Goal: Find specific page/section: Find specific page/section

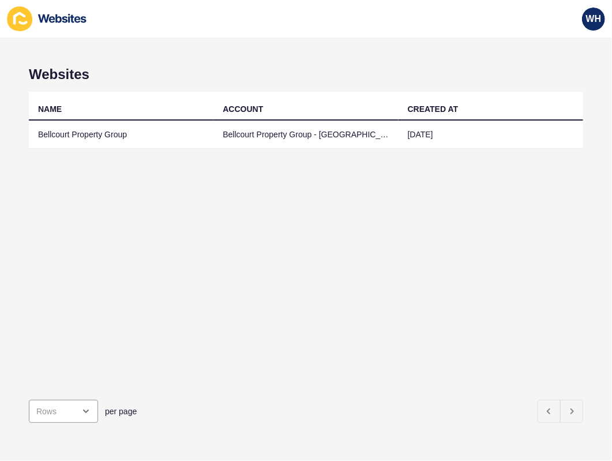
click at [89, 127] on td "Bellcourt Property Group" at bounding box center [121, 135] width 185 height 28
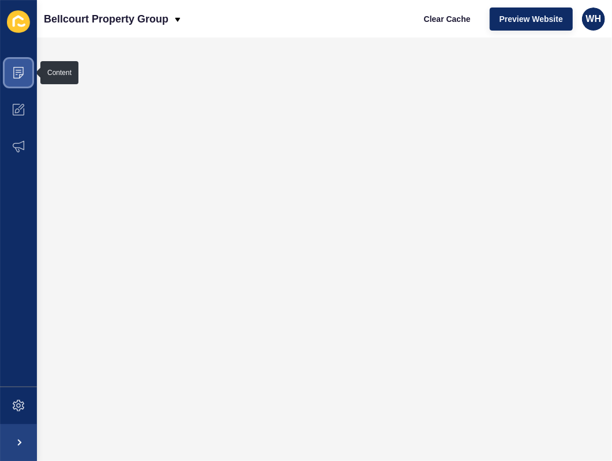
click at [19, 67] on icon at bounding box center [19, 73] width 12 height 12
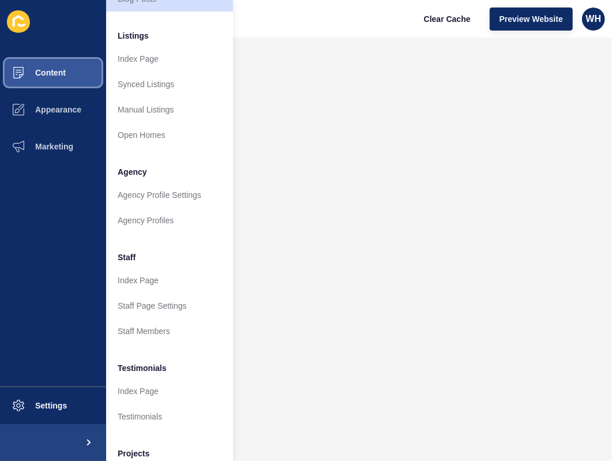
scroll to position [173, 0]
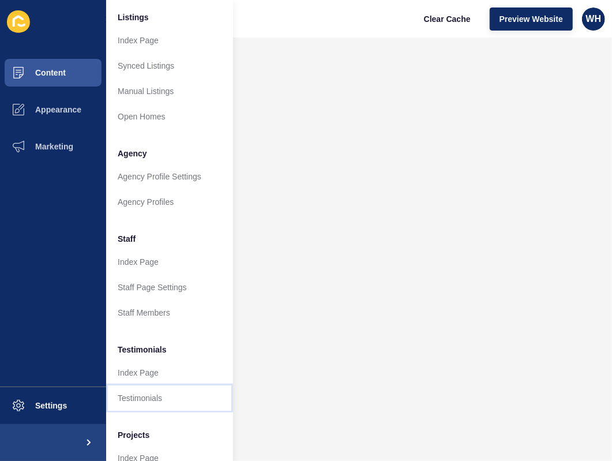
click at [131, 393] on link "Testimonials" at bounding box center [169, 397] width 127 height 25
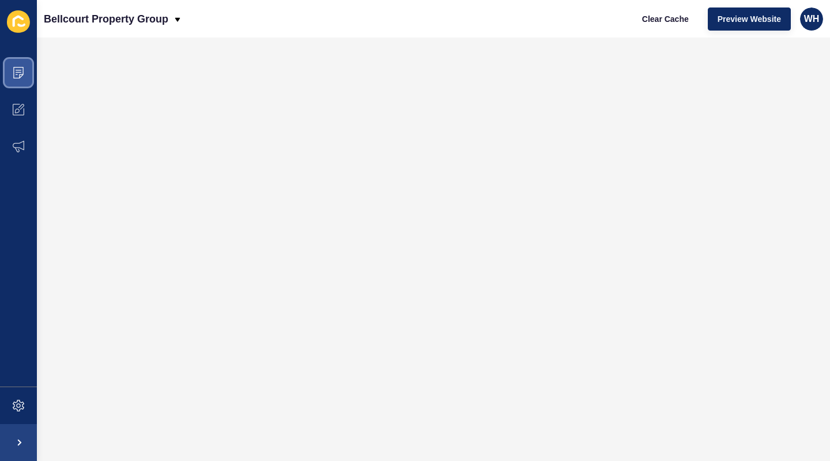
click at [20, 79] on span at bounding box center [18, 72] width 37 height 37
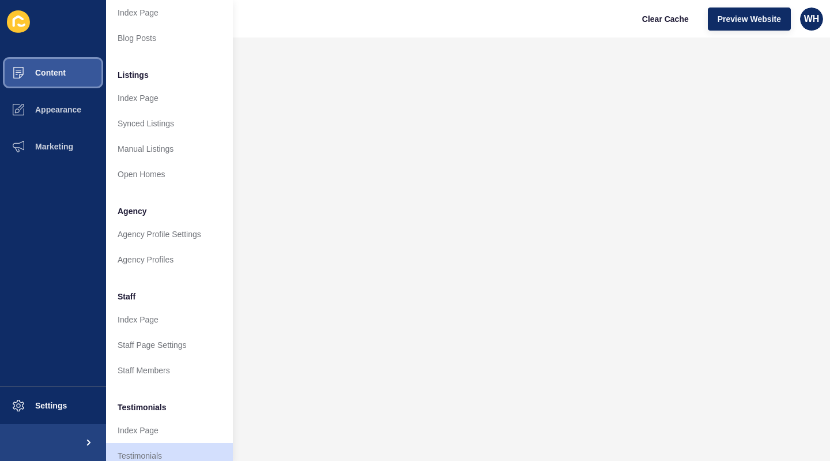
scroll to position [173, 0]
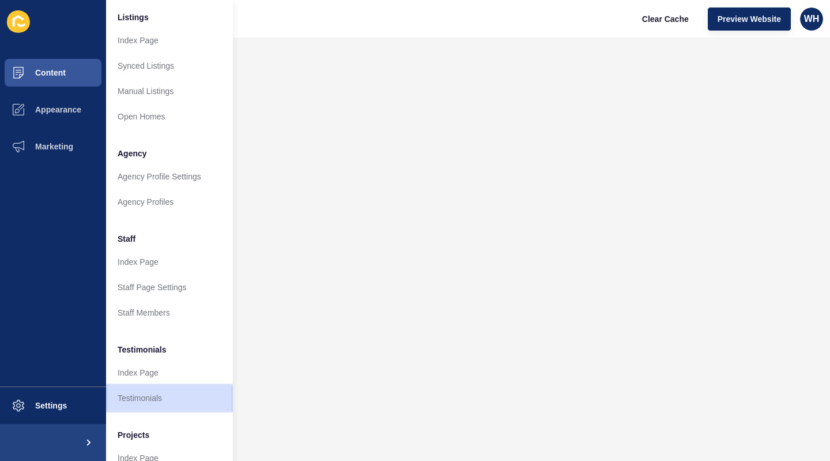
click at [127, 394] on link "Testimonials" at bounding box center [169, 397] width 127 height 25
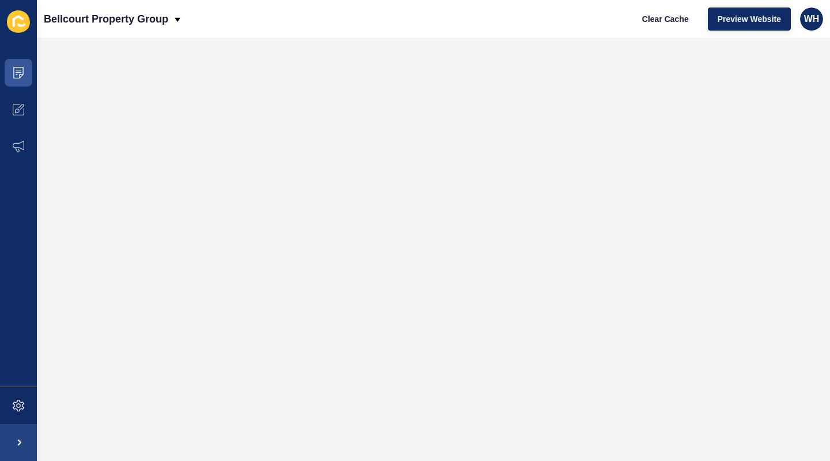
scroll to position [0, 0]
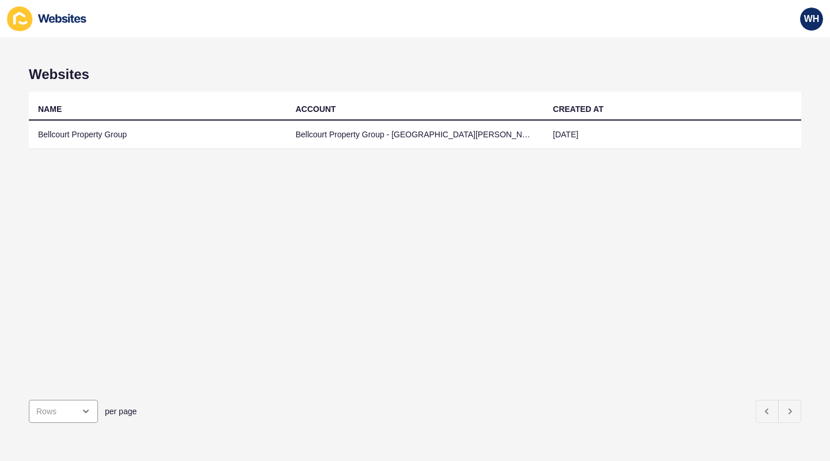
click at [76, 131] on td "Bellcourt Property Group" at bounding box center [158, 135] width 258 height 28
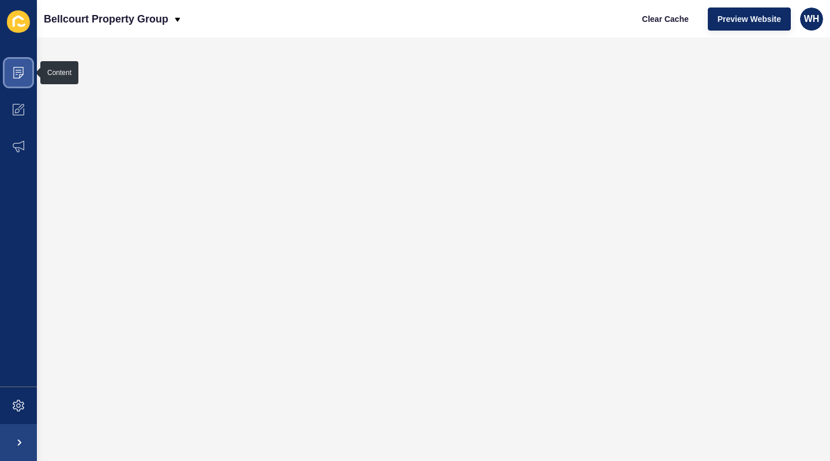
click at [16, 69] on icon at bounding box center [19, 73] width 12 height 12
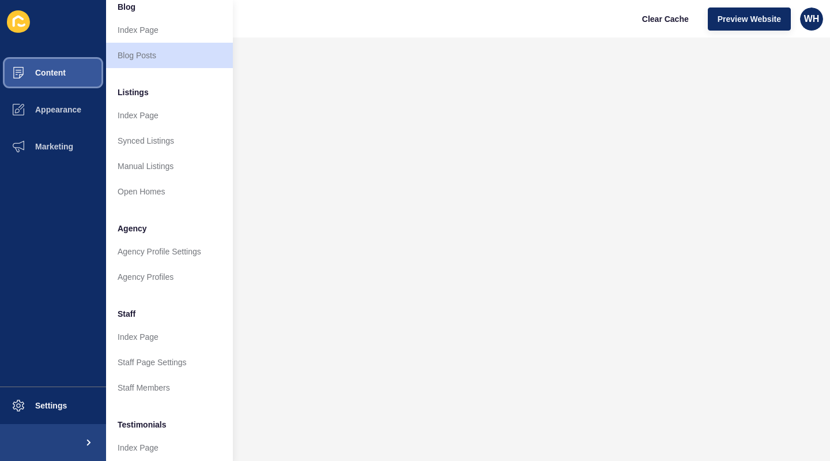
scroll to position [173, 0]
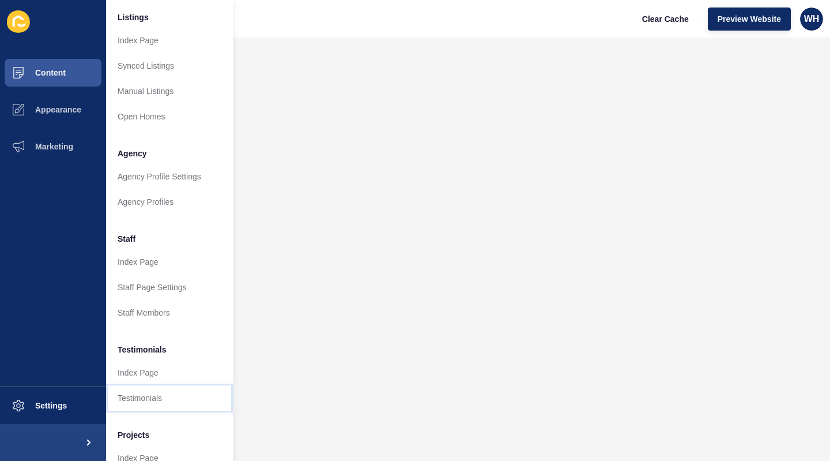
click at [135, 397] on link "Testimonials" at bounding box center [169, 397] width 127 height 25
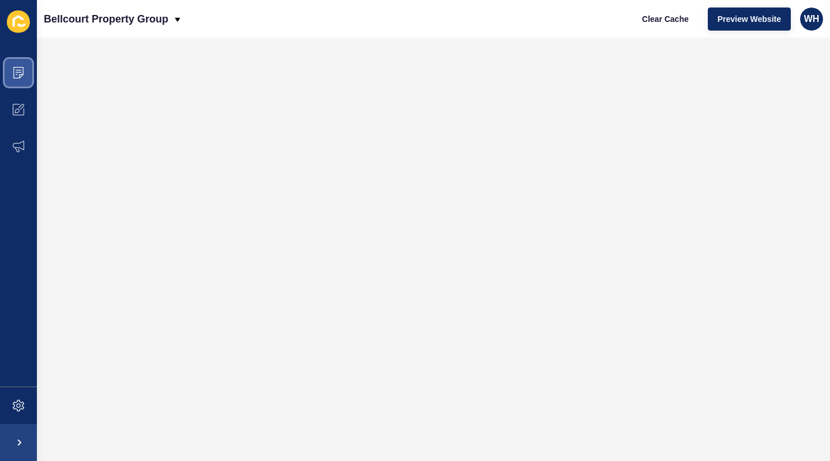
click at [21, 65] on span at bounding box center [18, 72] width 37 height 37
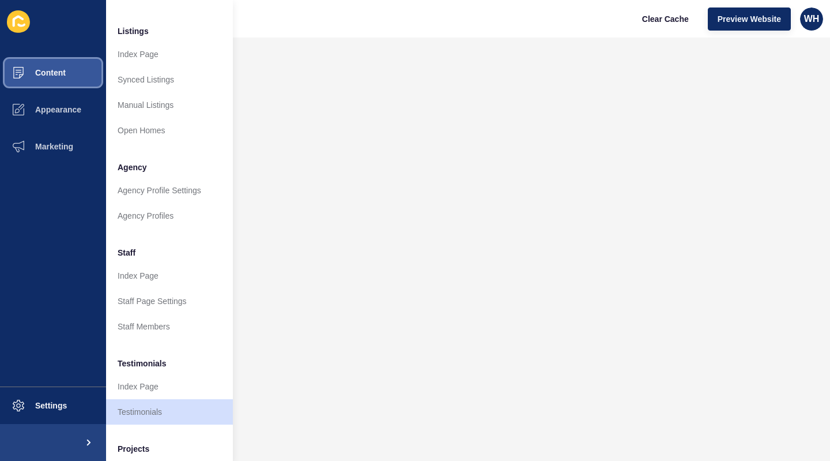
scroll to position [224, 0]
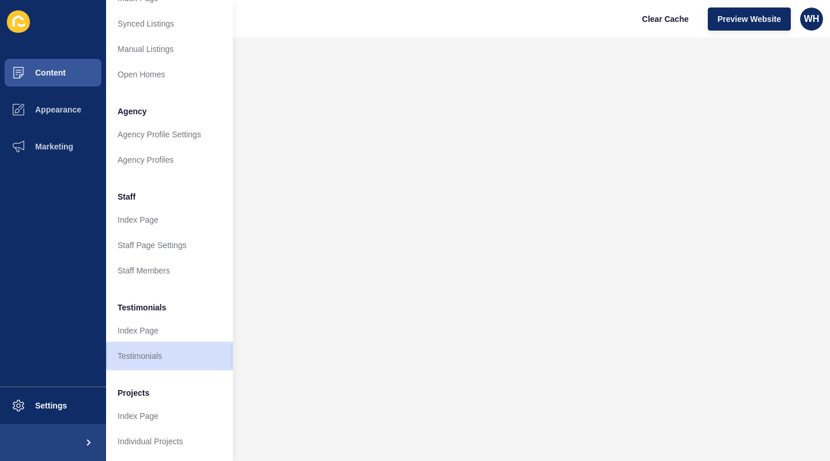
click at [136, 347] on link "Testimonials" at bounding box center [169, 355] width 127 height 25
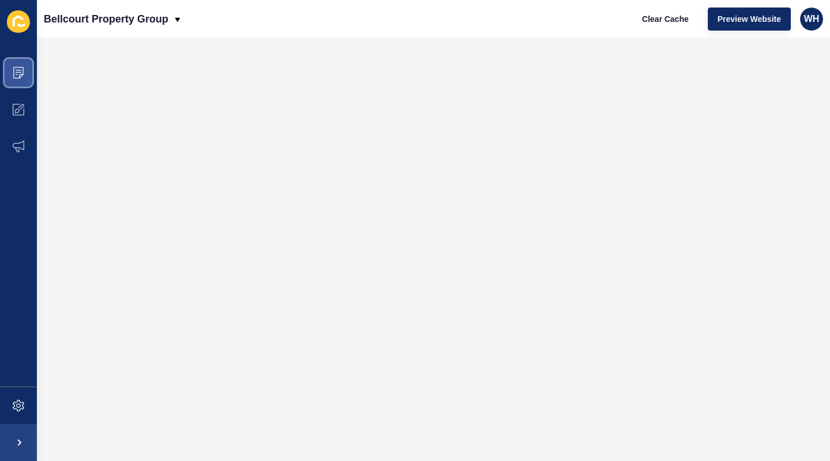
click at [21, 74] on icon at bounding box center [19, 73] width 12 height 12
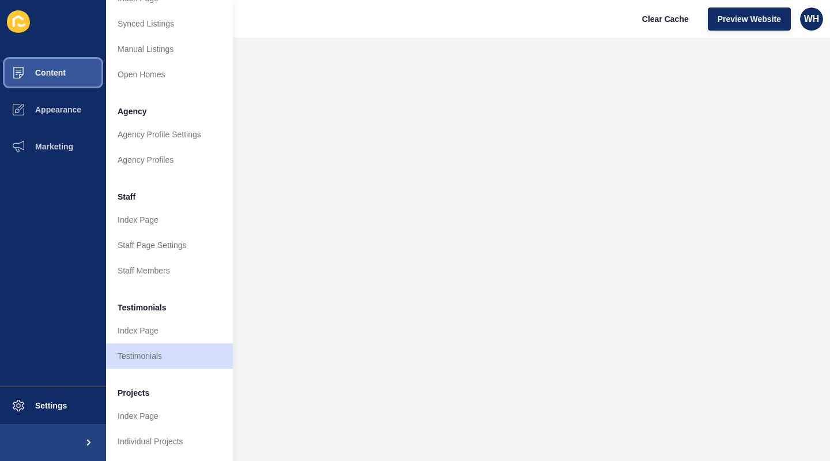
scroll to position [224, 0]
click at [152, 343] on link "Testimonials" at bounding box center [169, 355] width 127 height 25
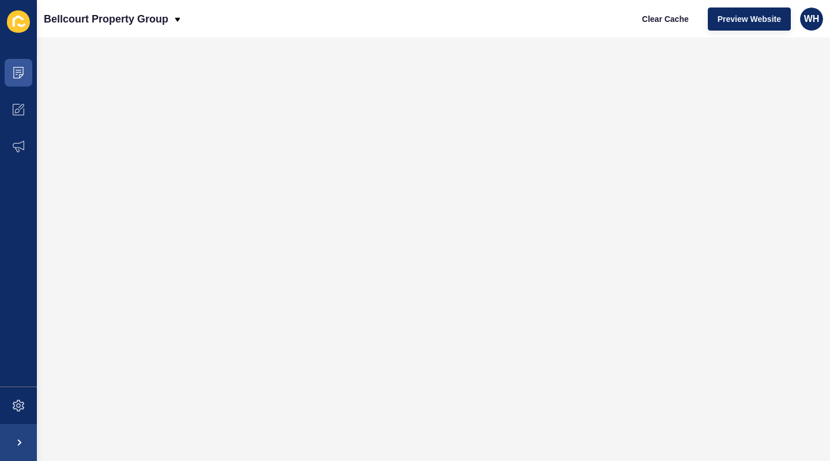
scroll to position [0, 0]
click at [16, 72] on icon at bounding box center [19, 72] width 6 height 1
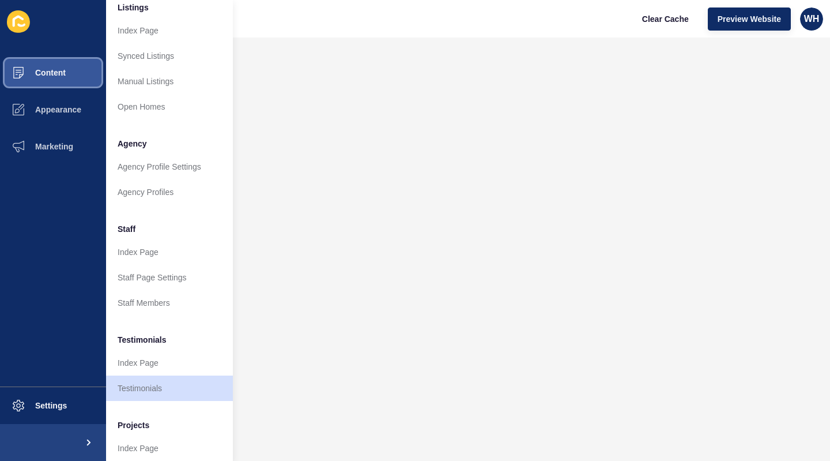
scroll to position [224, 0]
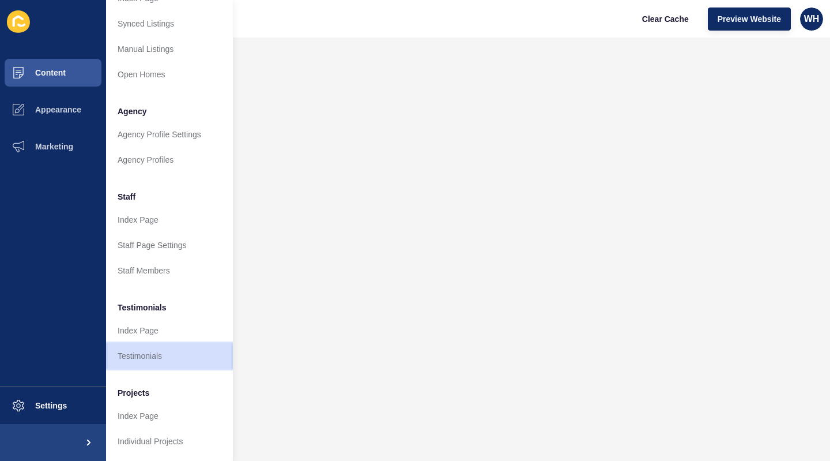
click at [144, 345] on link "Testimonials" at bounding box center [169, 355] width 127 height 25
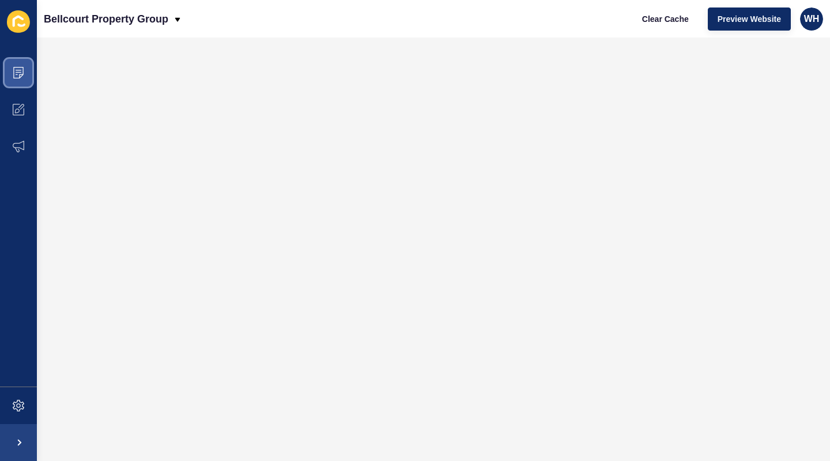
click at [16, 62] on span at bounding box center [18, 72] width 37 height 37
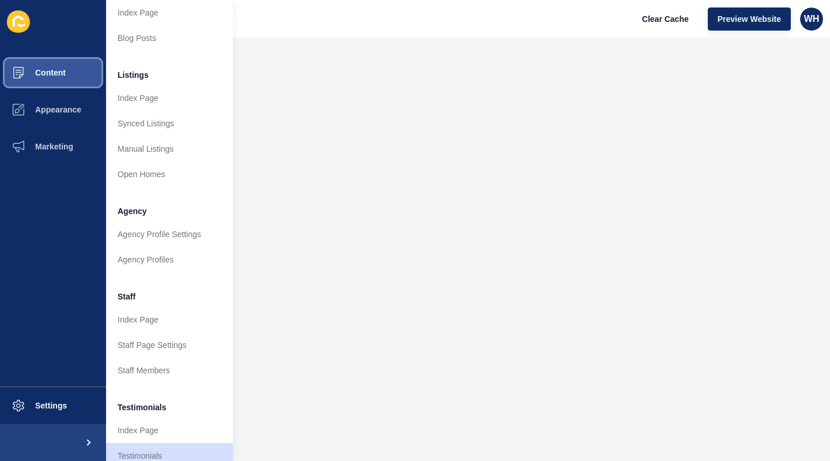
scroll to position [173, 0]
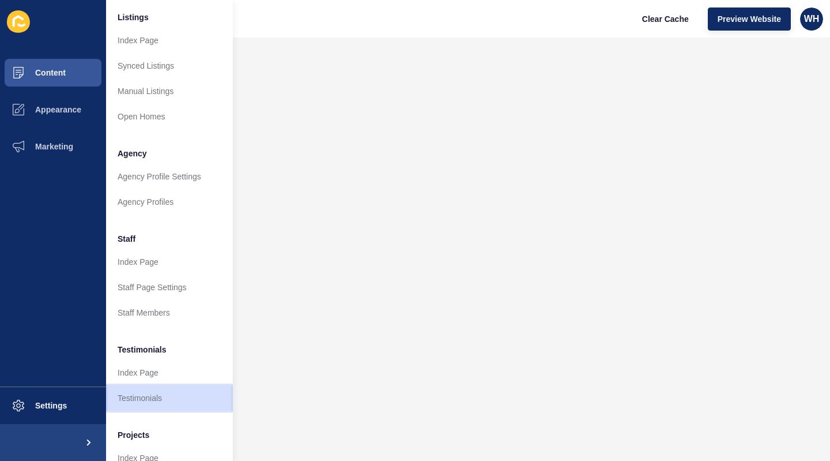
click at [142, 394] on link "Testimonials" at bounding box center [169, 397] width 127 height 25
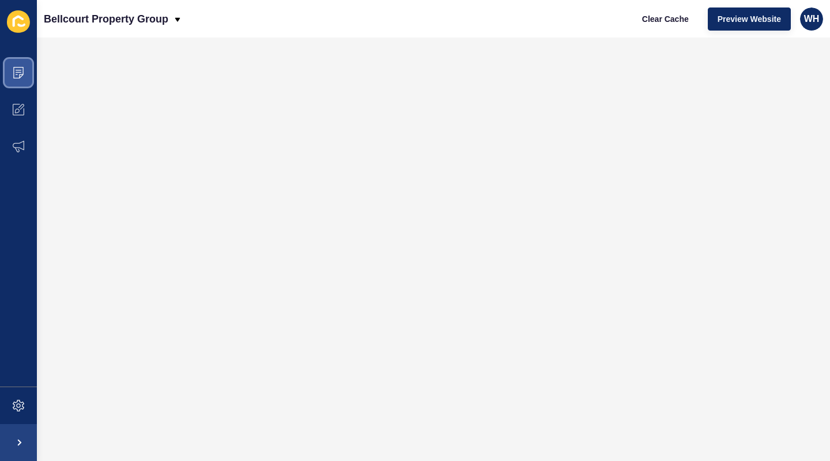
click at [22, 75] on icon at bounding box center [19, 73] width 12 height 12
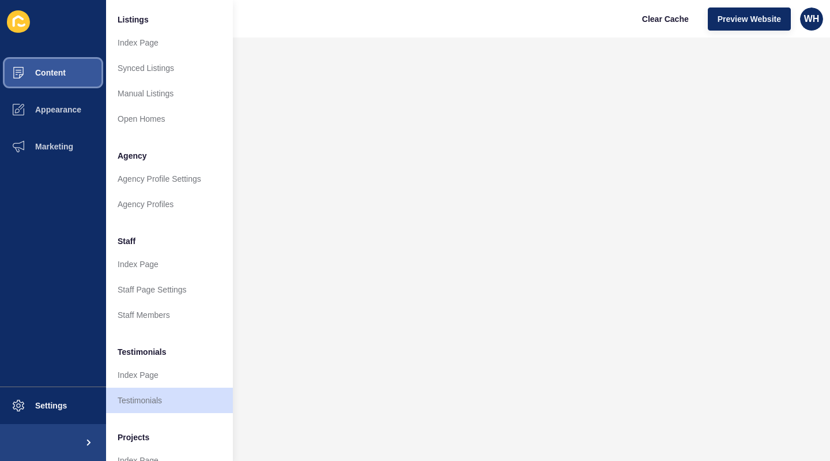
scroll to position [224, 0]
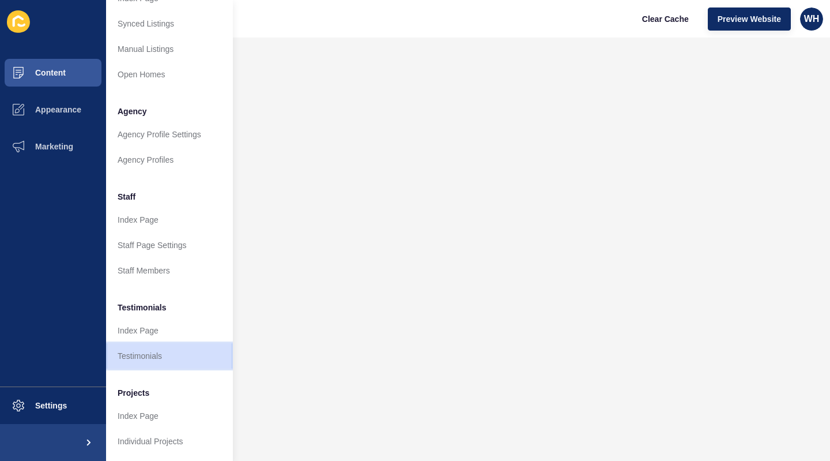
click at [128, 344] on link "Testimonials" at bounding box center [169, 355] width 127 height 25
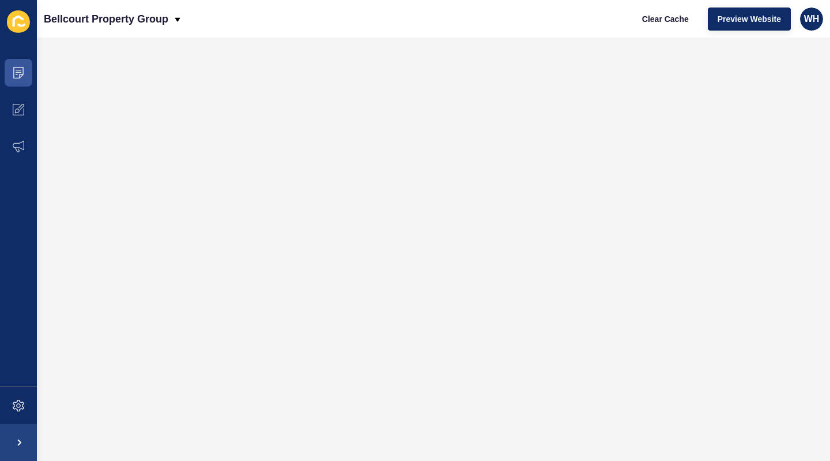
scroll to position [0, 0]
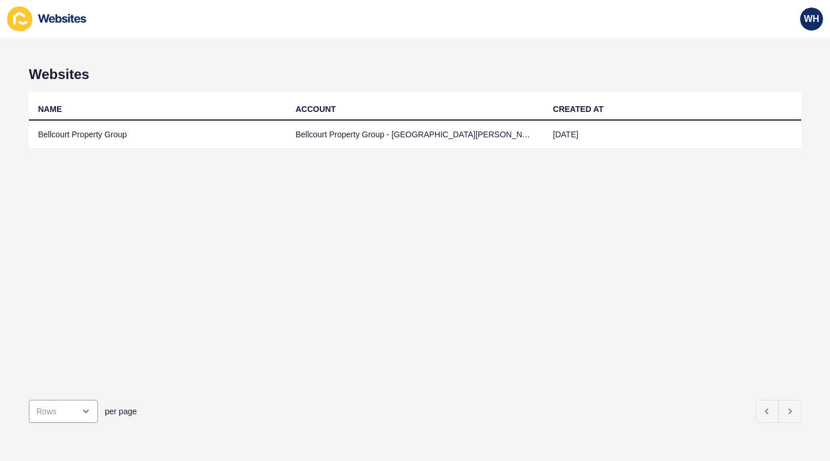
click at [63, 139] on td "Bellcourt Property Group" at bounding box center [158, 135] width 258 height 28
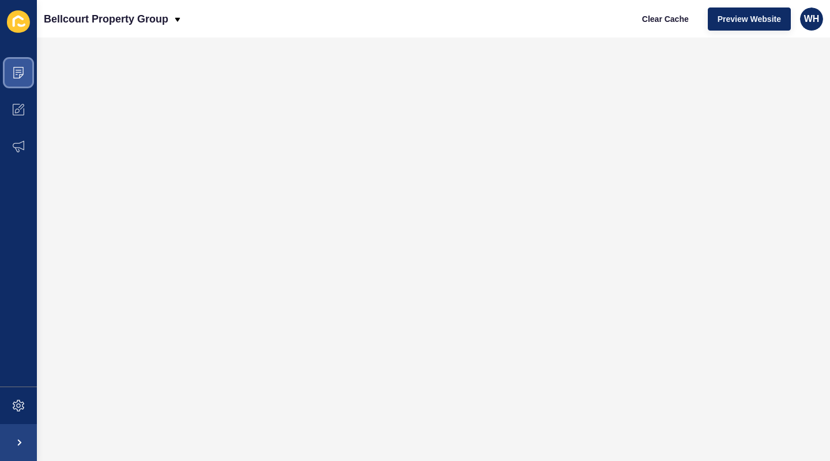
click at [21, 67] on icon at bounding box center [19, 73] width 12 height 12
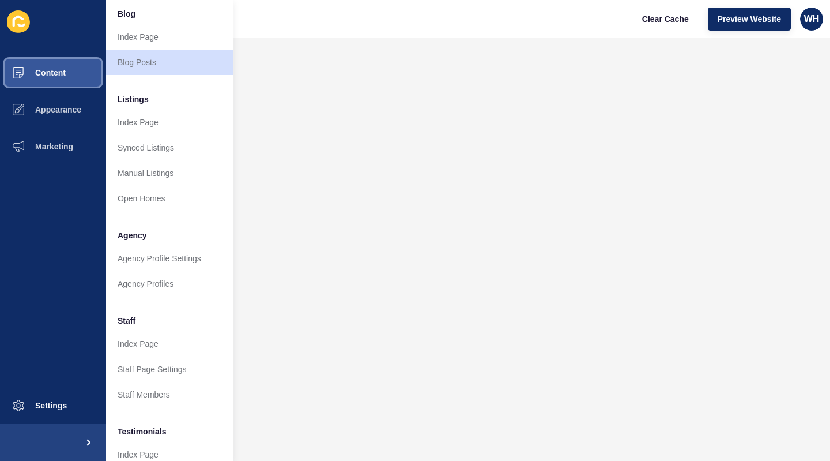
scroll to position [173, 0]
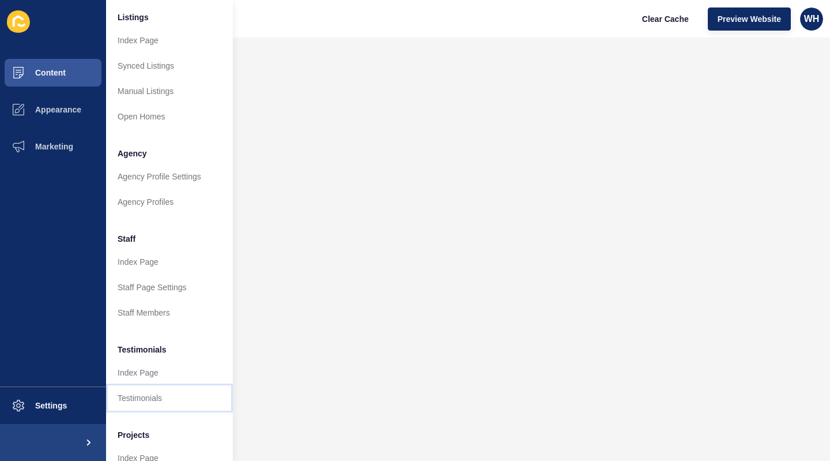
click at [134, 401] on link "Testimonials" at bounding box center [169, 397] width 127 height 25
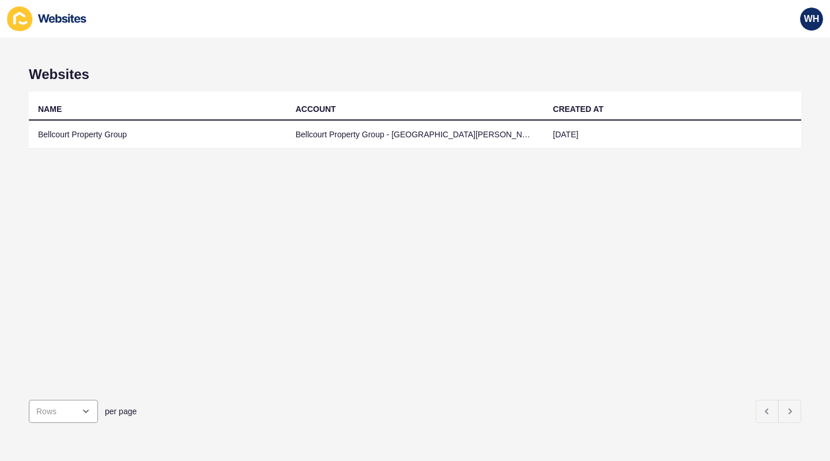
click at [68, 138] on td "Bellcourt Property Group" at bounding box center [158, 135] width 258 height 28
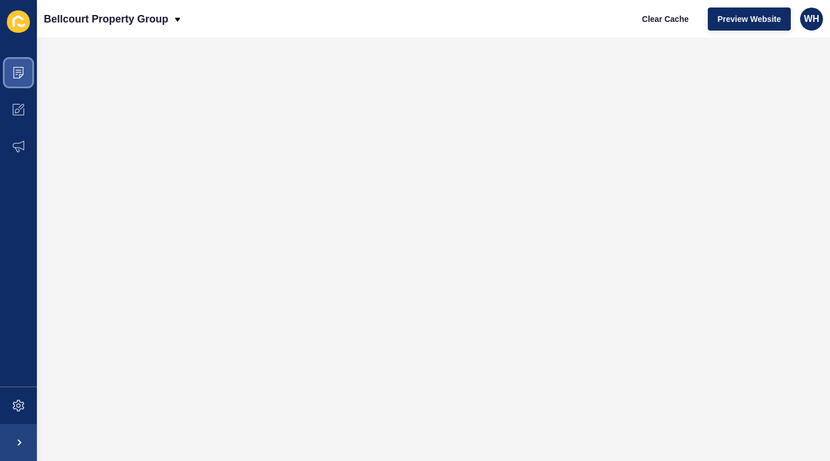
click at [22, 72] on icon at bounding box center [19, 73] width 12 height 12
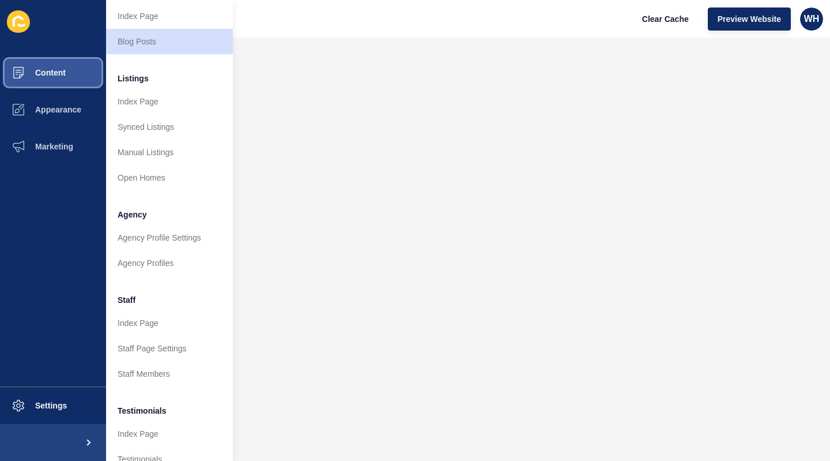
scroll to position [173, 0]
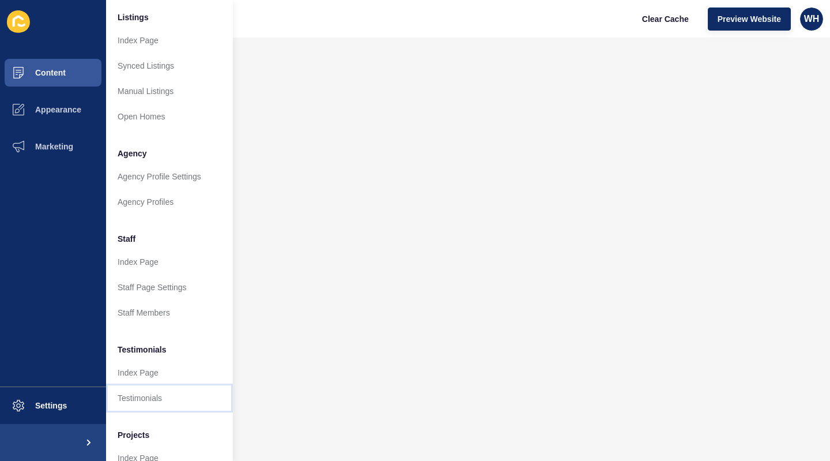
drag, startPoint x: 134, startPoint y: 397, endPoint x: 144, endPoint y: 395, distance: 10.6
click at [134, 397] on link "Testimonials" at bounding box center [169, 397] width 127 height 25
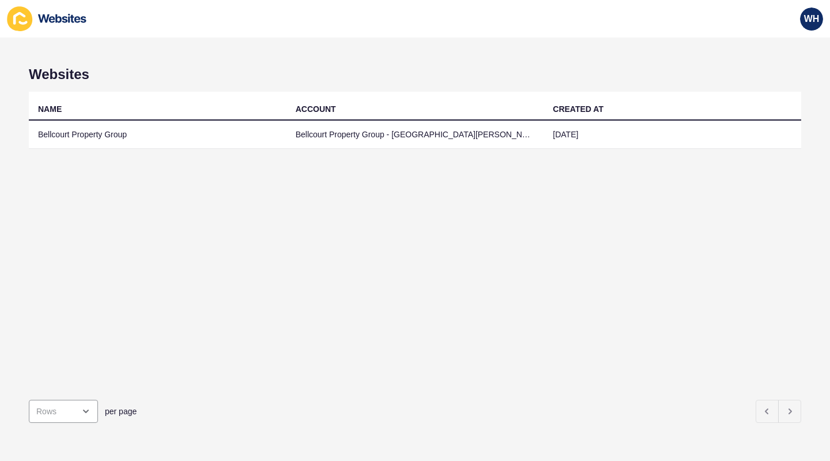
click at [51, 141] on td "Bellcourt Property Group" at bounding box center [158, 135] width 258 height 28
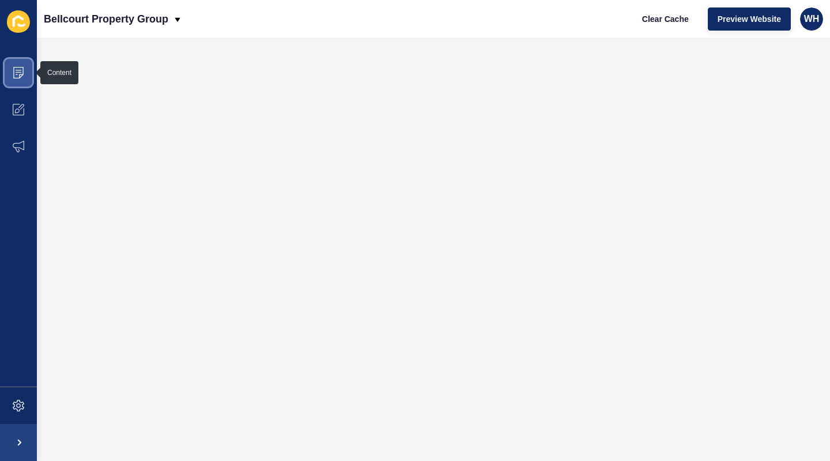
click at [17, 72] on icon at bounding box center [19, 72] width 6 height 1
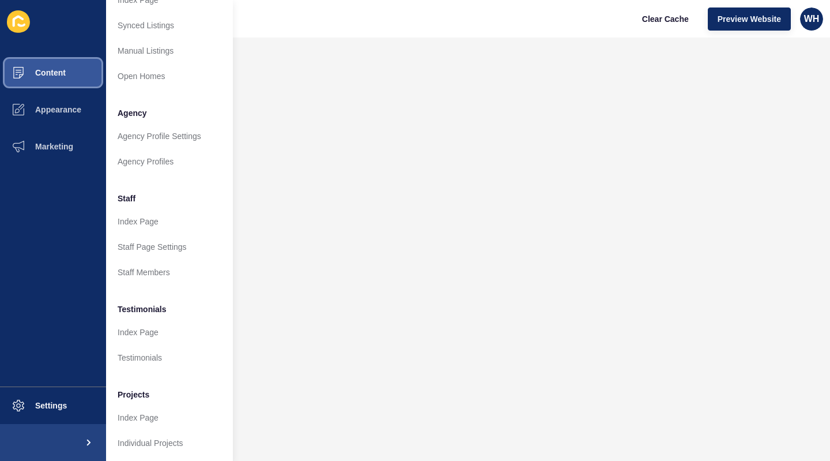
scroll to position [224, 0]
click at [138, 349] on link "Testimonials" at bounding box center [169, 355] width 127 height 25
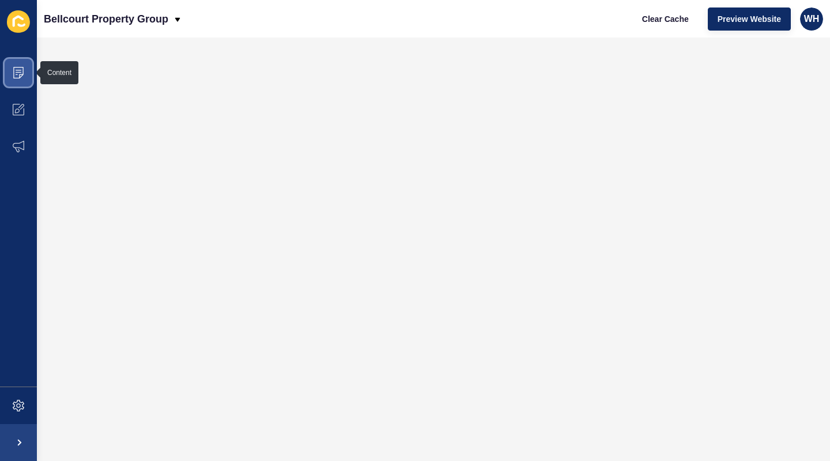
click at [17, 77] on icon at bounding box center [19, 73] width 12 height 12
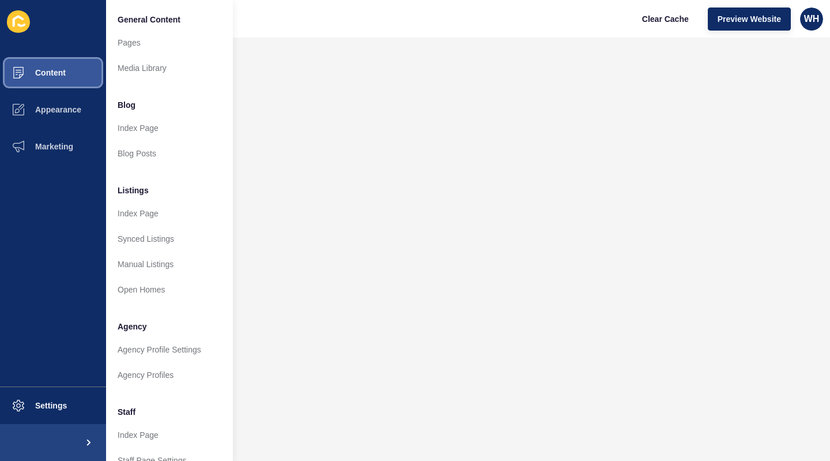
click at [58, 73] on span "Content" at bounding box center [31, 72] width 67 height 9
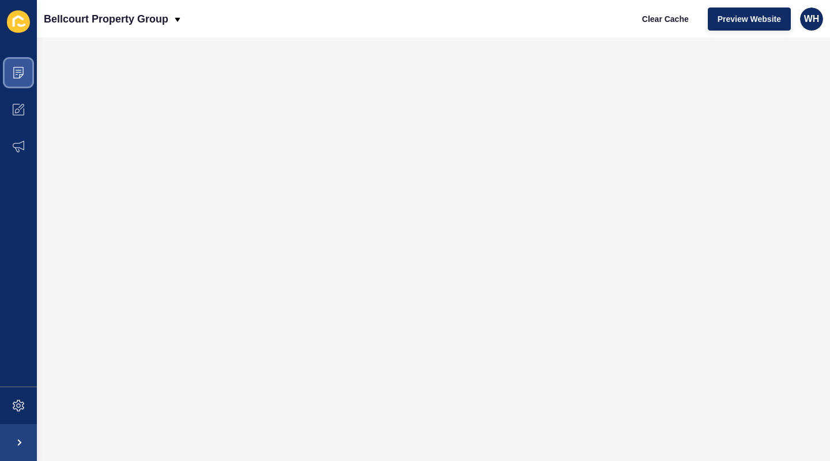
click at [12, 82] on span at bounding box center [18, 72] width 37 height 37
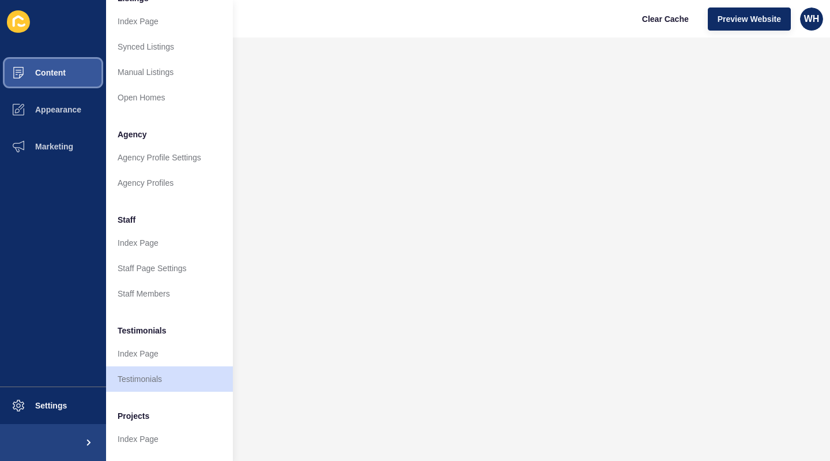
scroll to position [224, 0]
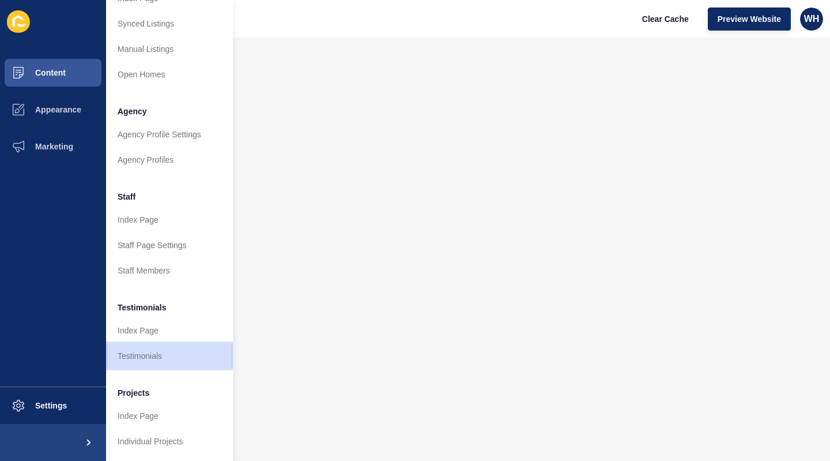
click at [136, 347] on link "Testimonials" at bounding box center [169, 355] width 127 height 25
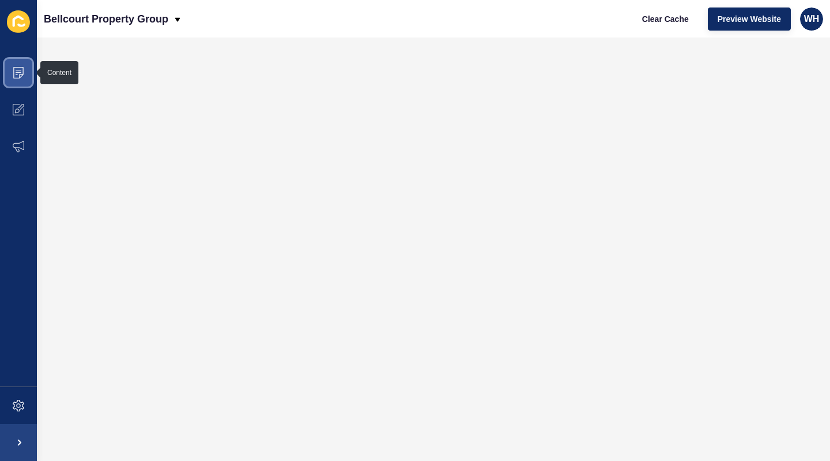
click at [20, 73] on icon at bounding box center [19, 73] width 12 height 12
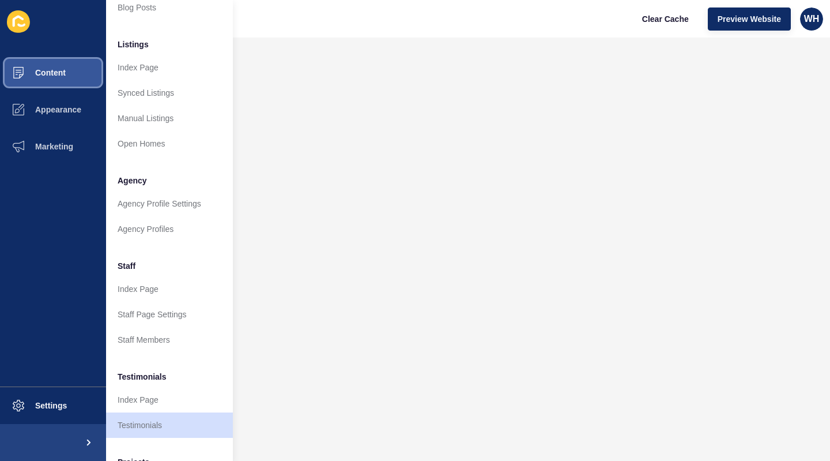
scroll to position [224, 0]
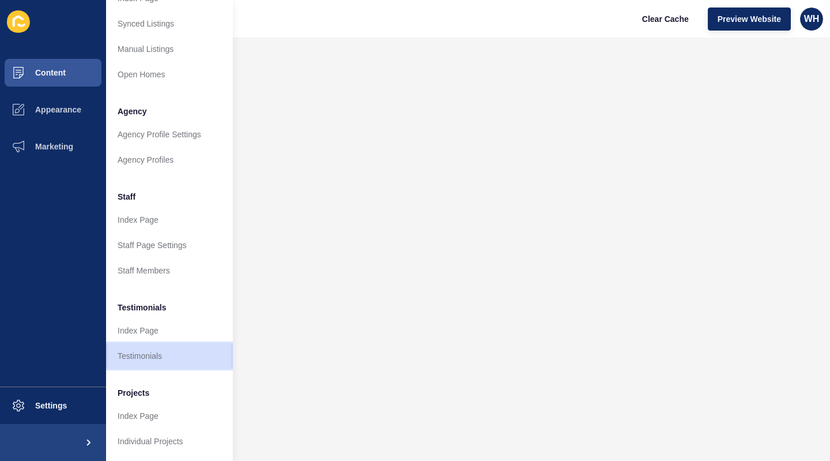
click at [122, 348] on link "Testimonials" at bounding box center [169, 355] width 127 height 25
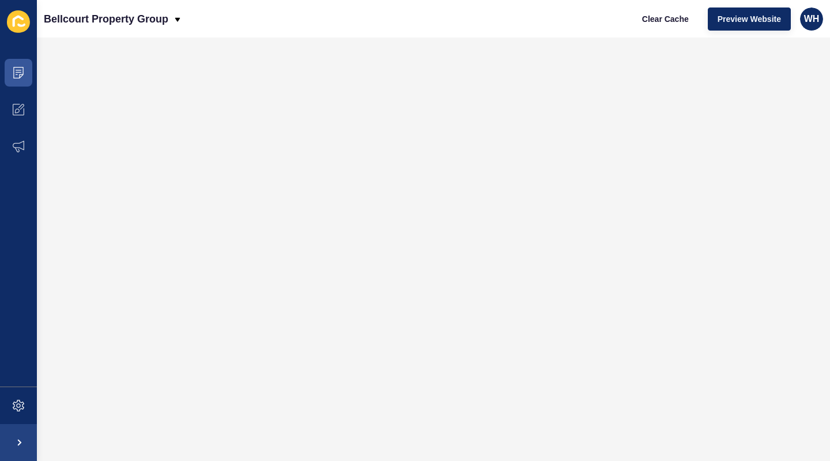
scroll to position [0, 0]
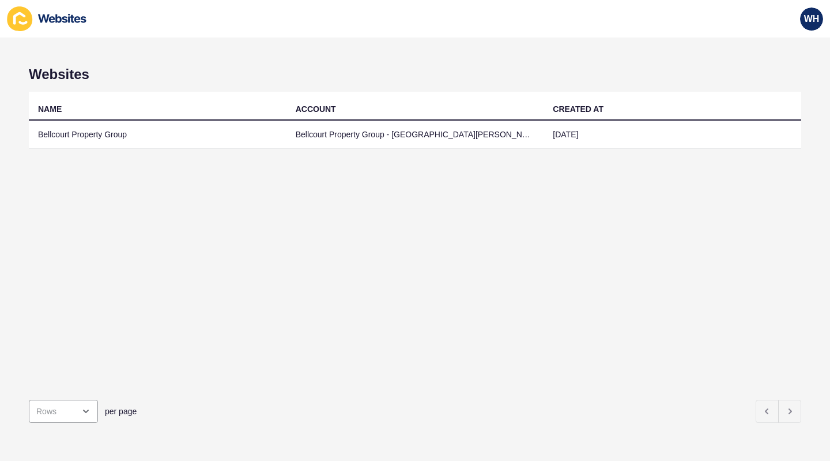
click at [64, 134] on td "Bellcourt Property Group" at bounding box center [158, 135] width 258 height 28
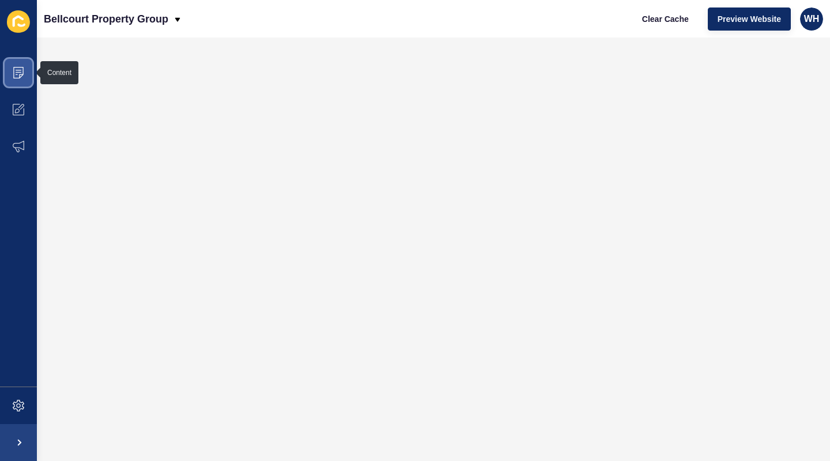
click at [11, 79] on span at bounding box center [18, 72] width 37 height 37
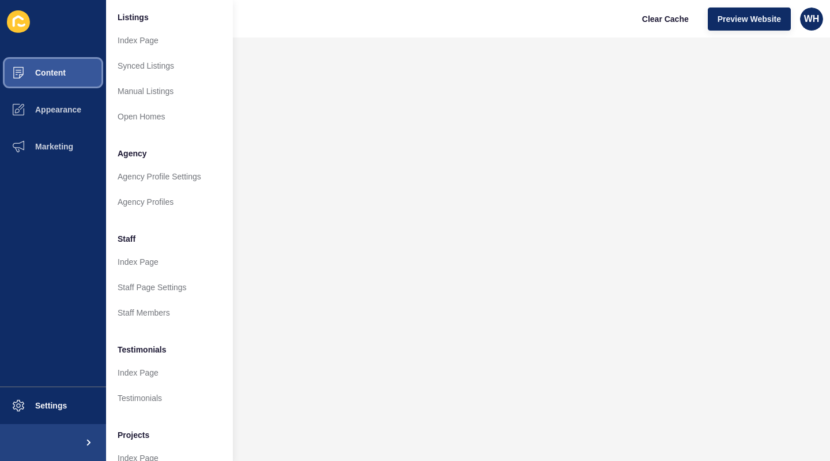
scroll to position [224, 0]
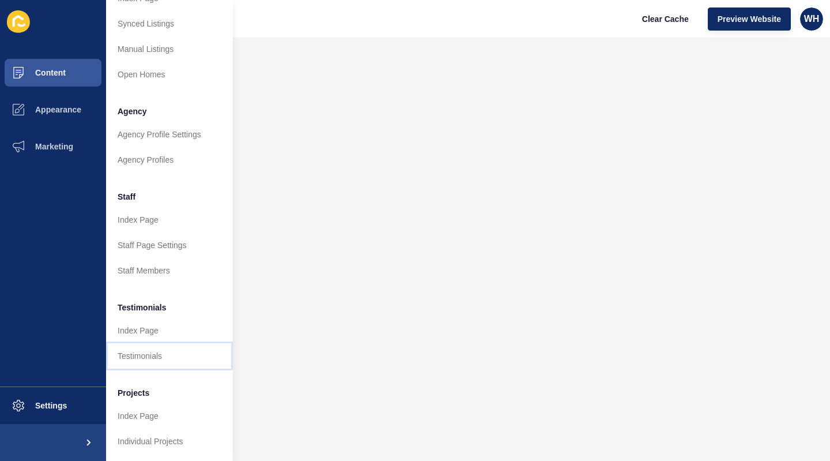
click at [133, 348] on link "Testimonials" at bounding box center [169, 355] width 127 height 25
